Goal: Task Accomplishment & Management: Use online tool/utility

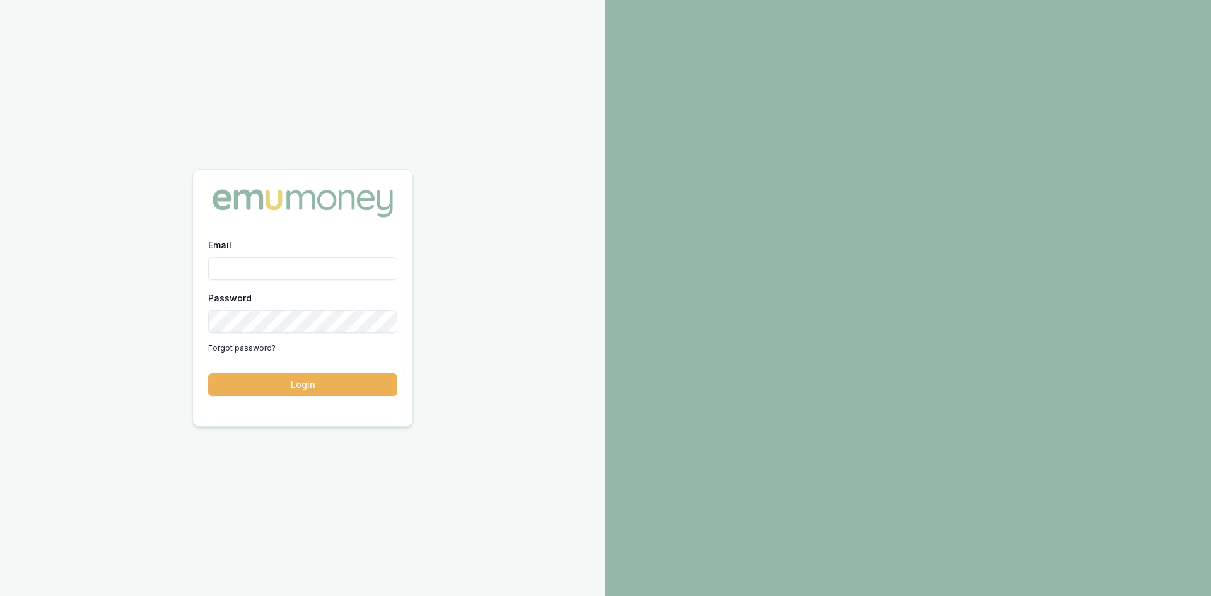
click at [218, 264] on input "Email" at bounding box center [302, 268] width 189 height 23
type input "[PERSON_NAME][EMAIL_ADDRESS][DOMAIN_NAME]"
click at [334, 379] on button "Login" at bounding box center [302, 385] width 189 height 23
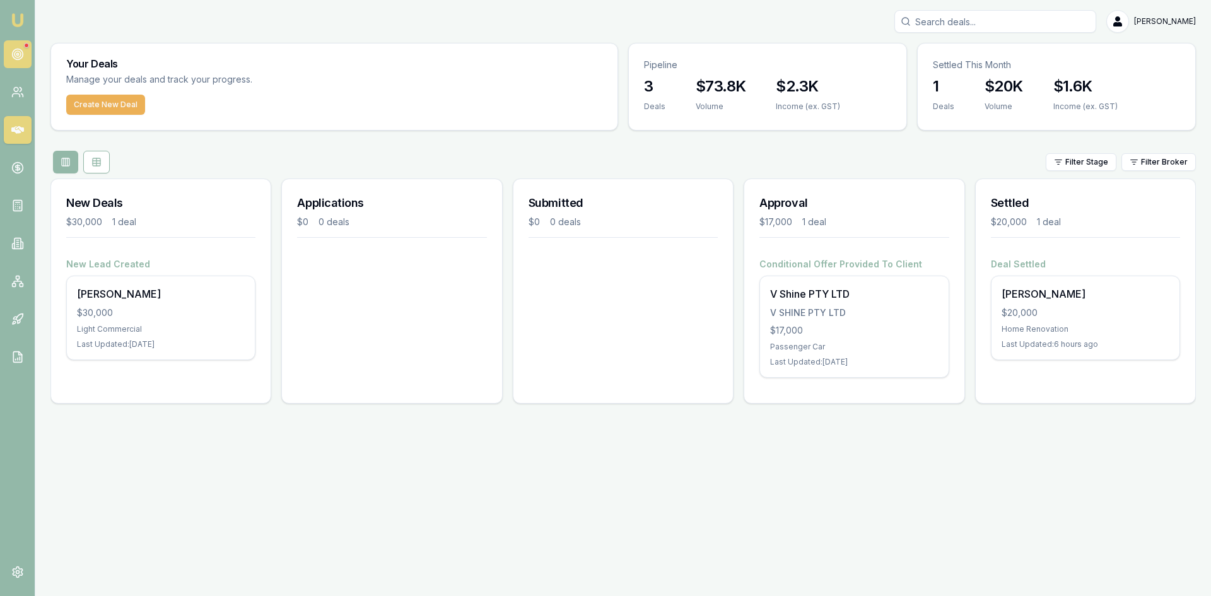
click at [20, 49] on icon at bounding box center [17, 54] width 13 height 13
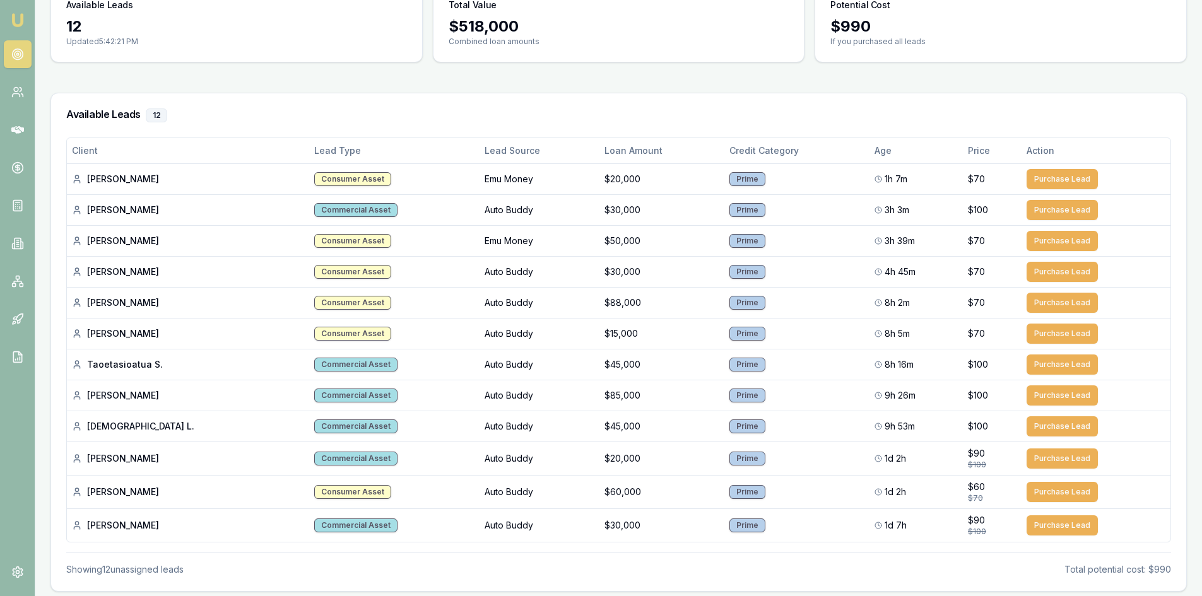
scroll to position [126, 0]
